Goal: Navigation & Orientation: Find specific page/section

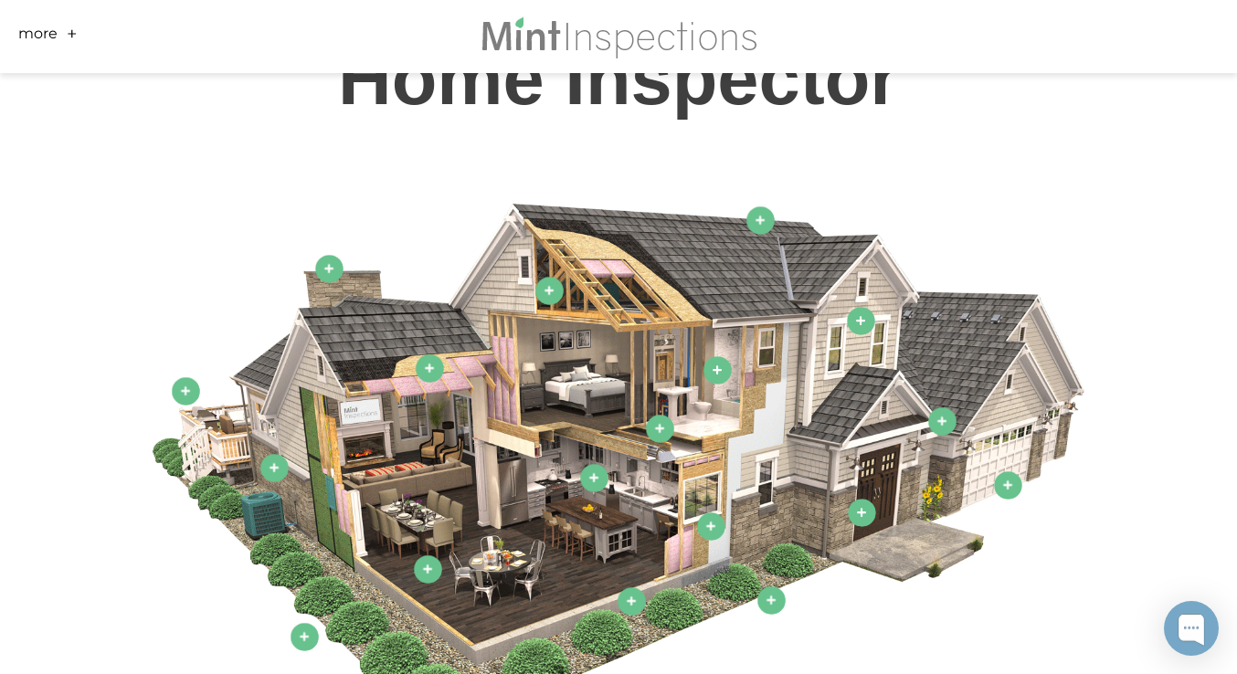
scroll to position [861, 0]
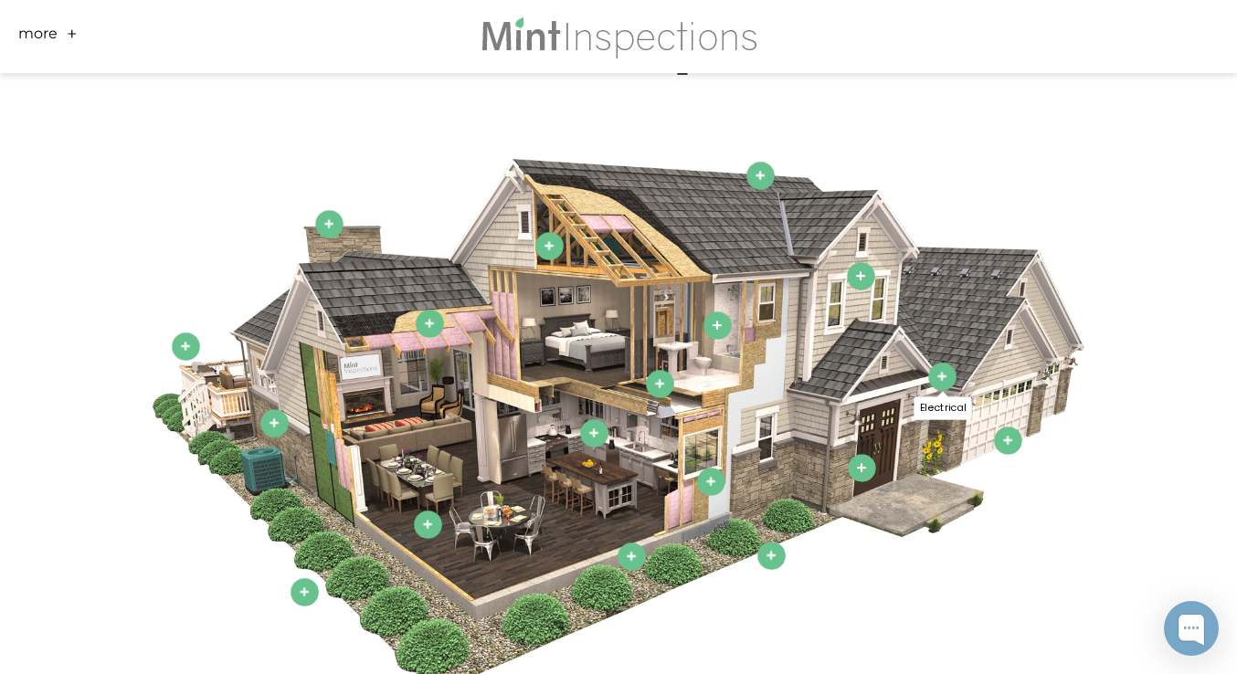
click at [941, 372] on icon at bounding box center [942, 377] width 10 height 10
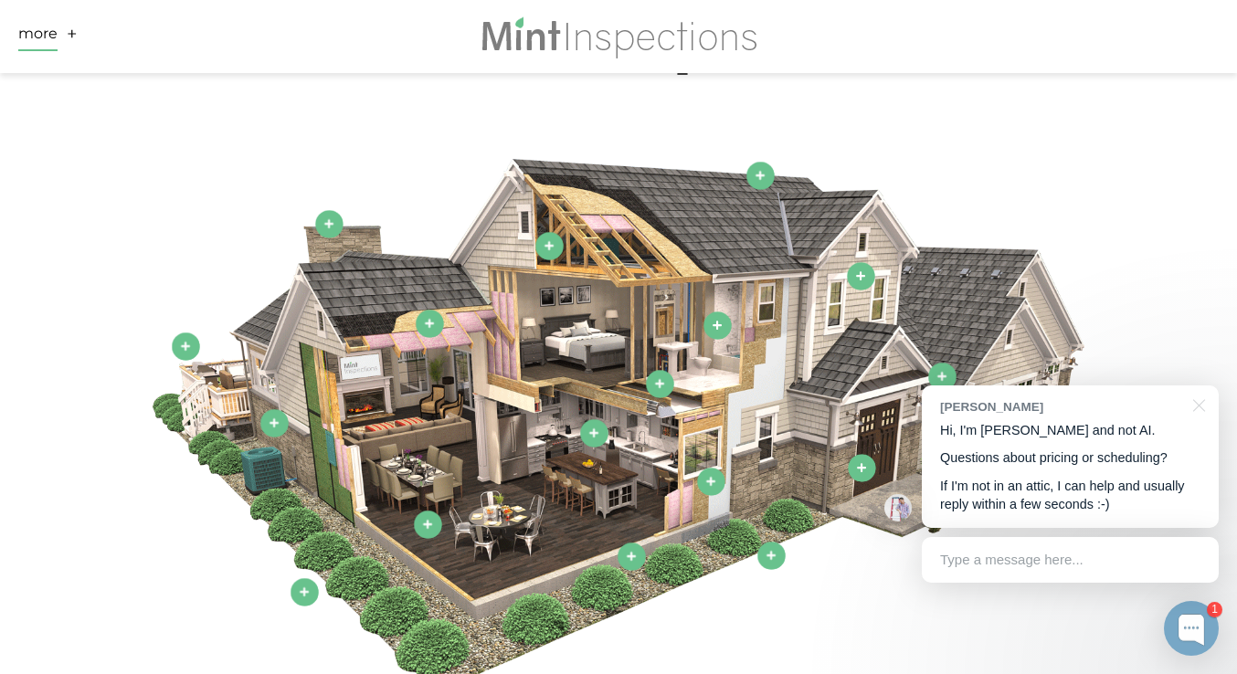
click at [56, 37] on link "More" at bounding box center [37, 37] width 39 height 28
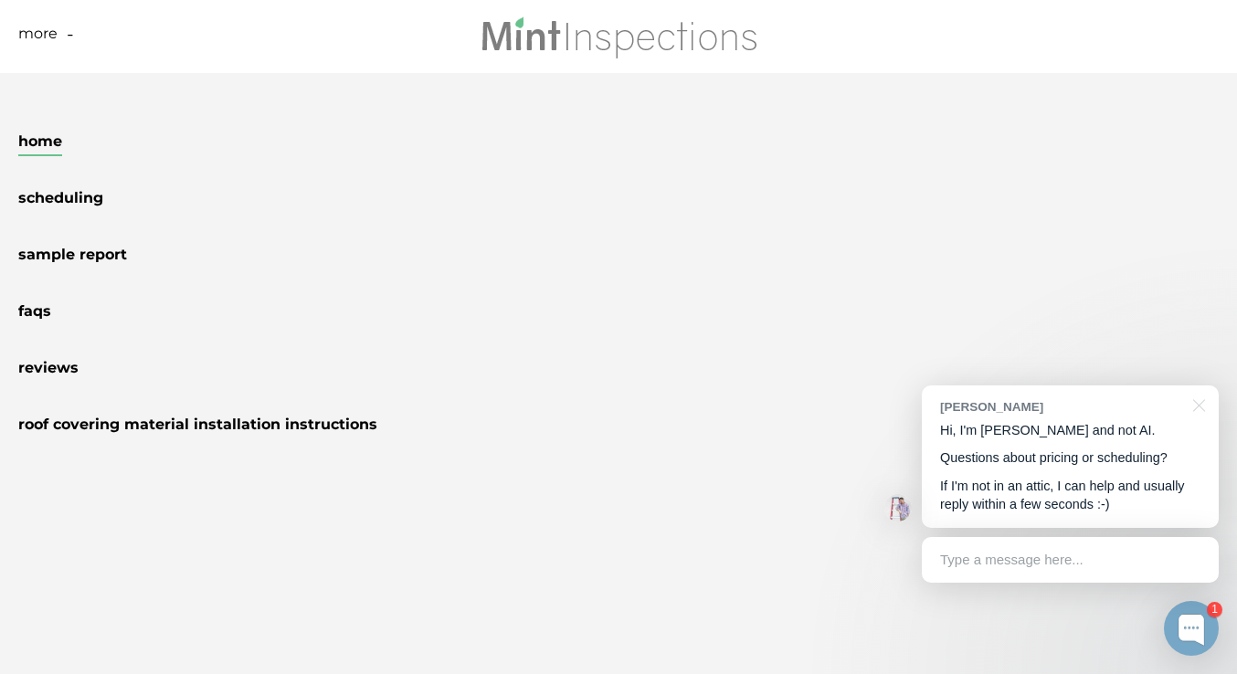
click at [47, 139] on link "Home" at bounding box center [40, 144] width 44 height 24
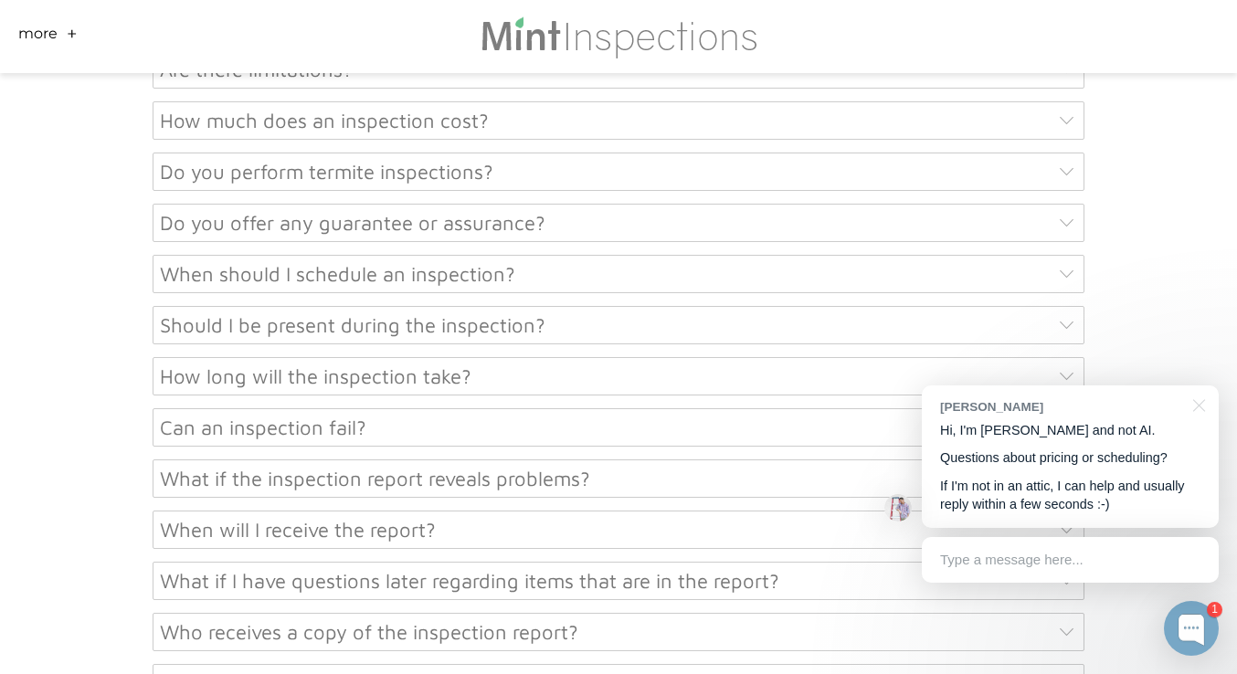
scroll to position [9184, 0]
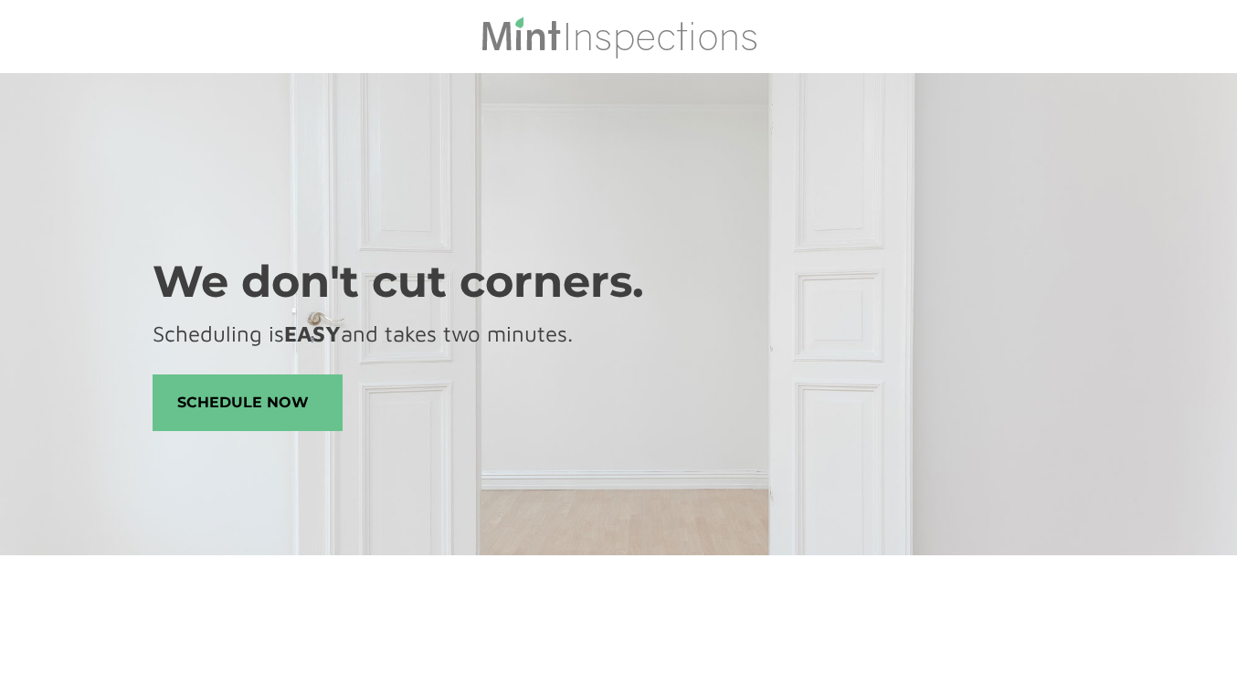
scroll to position [4, 0]
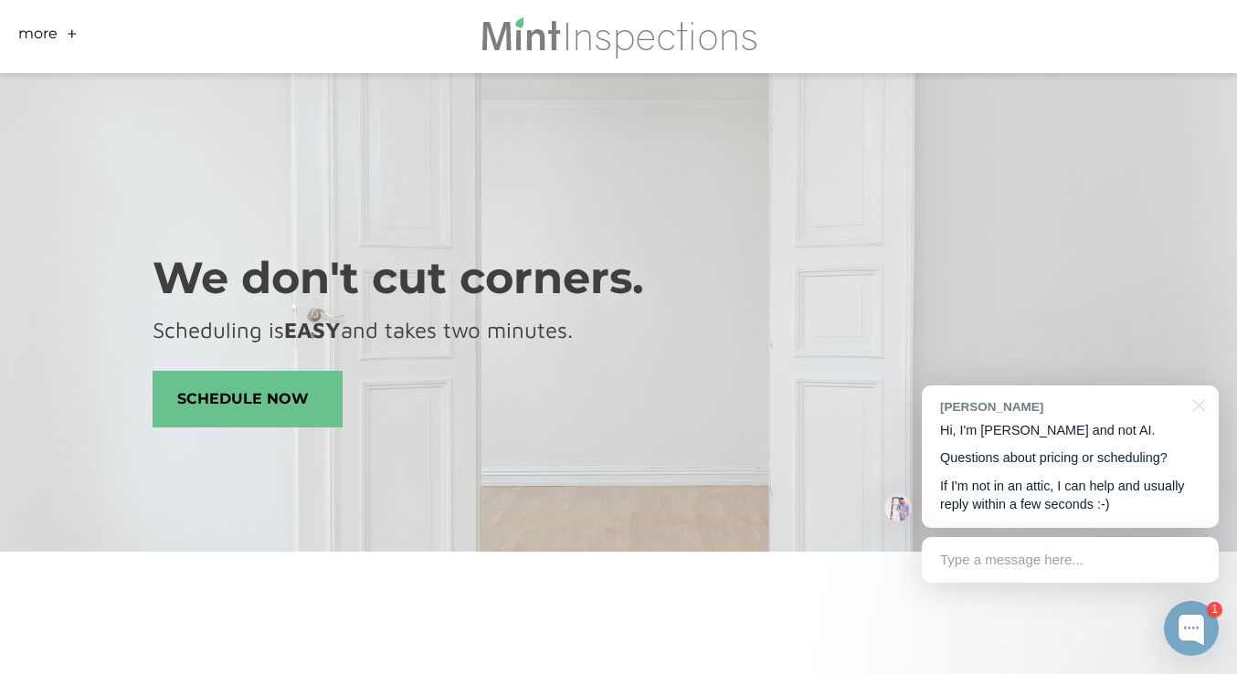
scroll to position [861, 0]
